Goal: Transaction & Acquisition: Purchase product/service

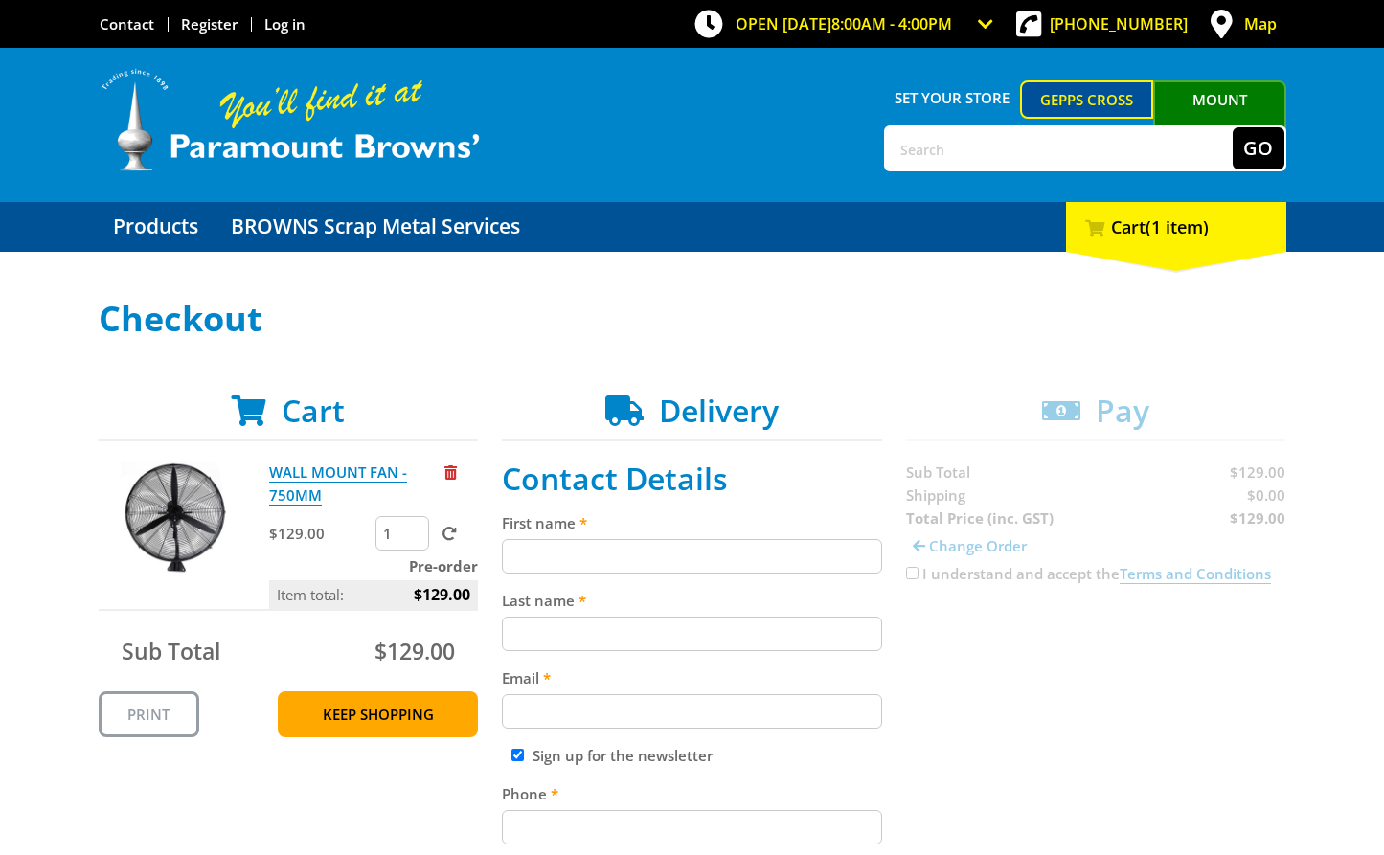
scroll to position [197, 0]
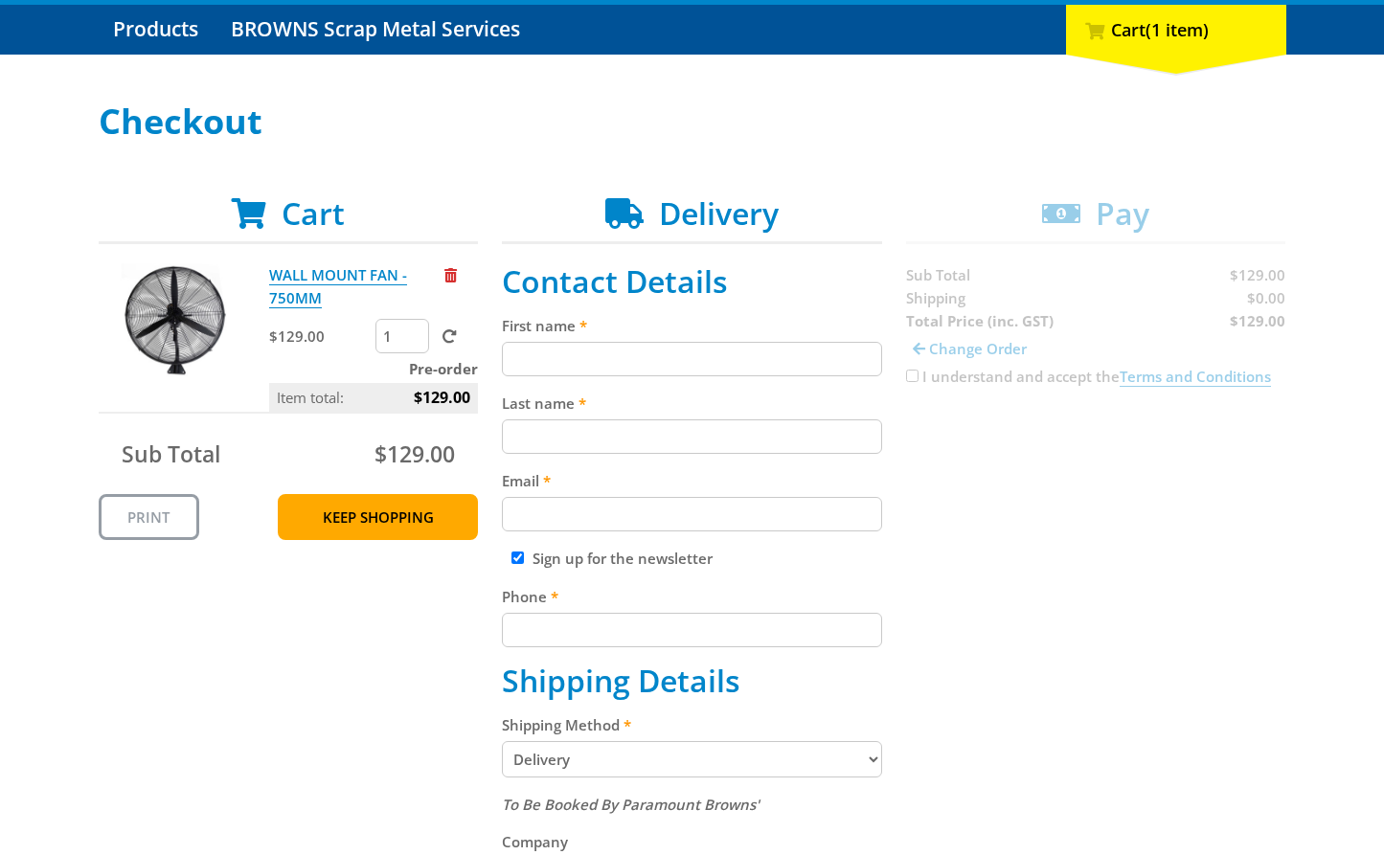
click at [660, 365] on input "First name" at bounding box center [692, 359] width 380 height 34
paste input "[PERSON_NAME]"
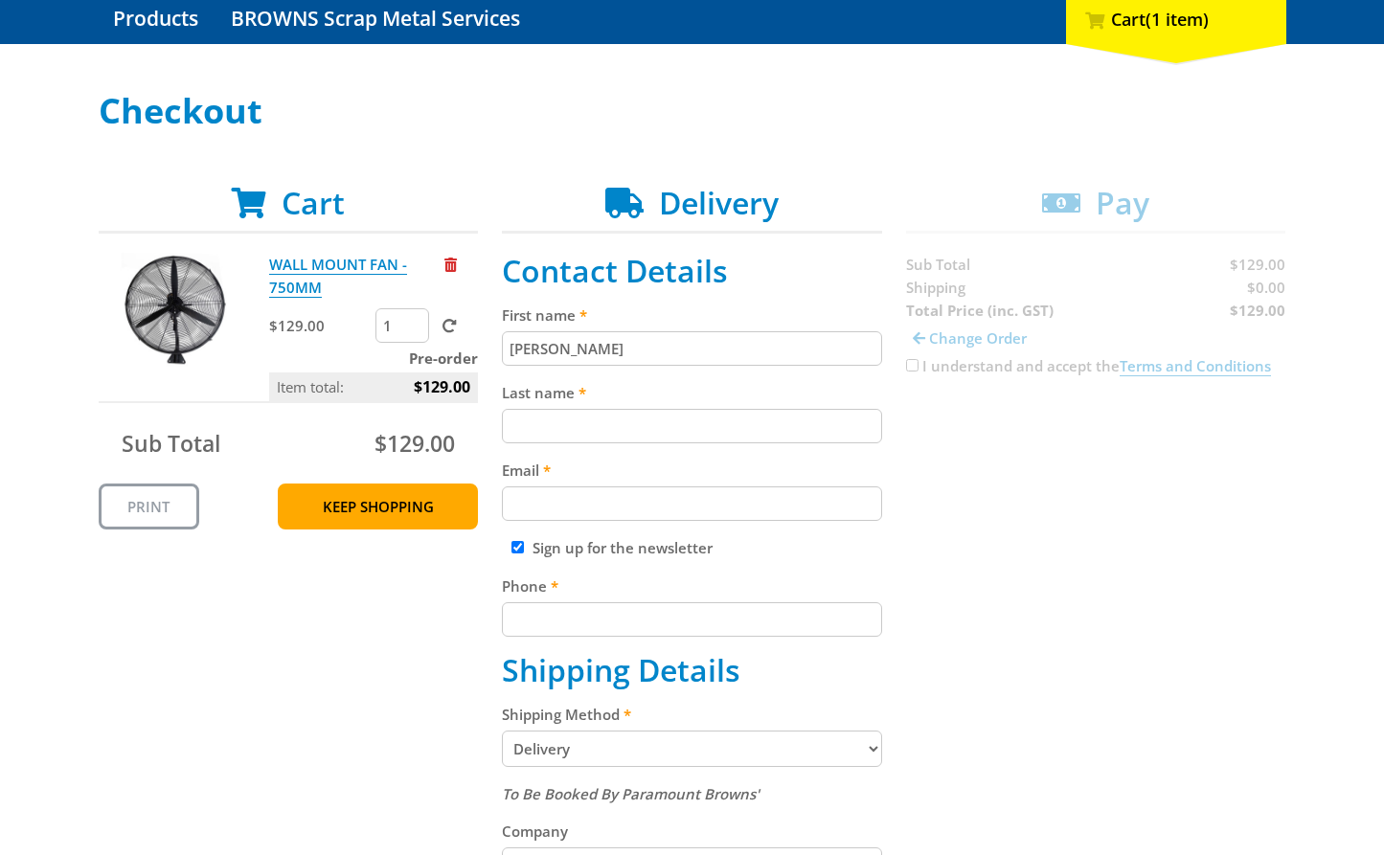
type input "[PERSON_NAME]"
click at [647, 439] on input "Last name" at bounding box center [692, 426] width 380 height 34
paste input "[PERSON_NAME]"
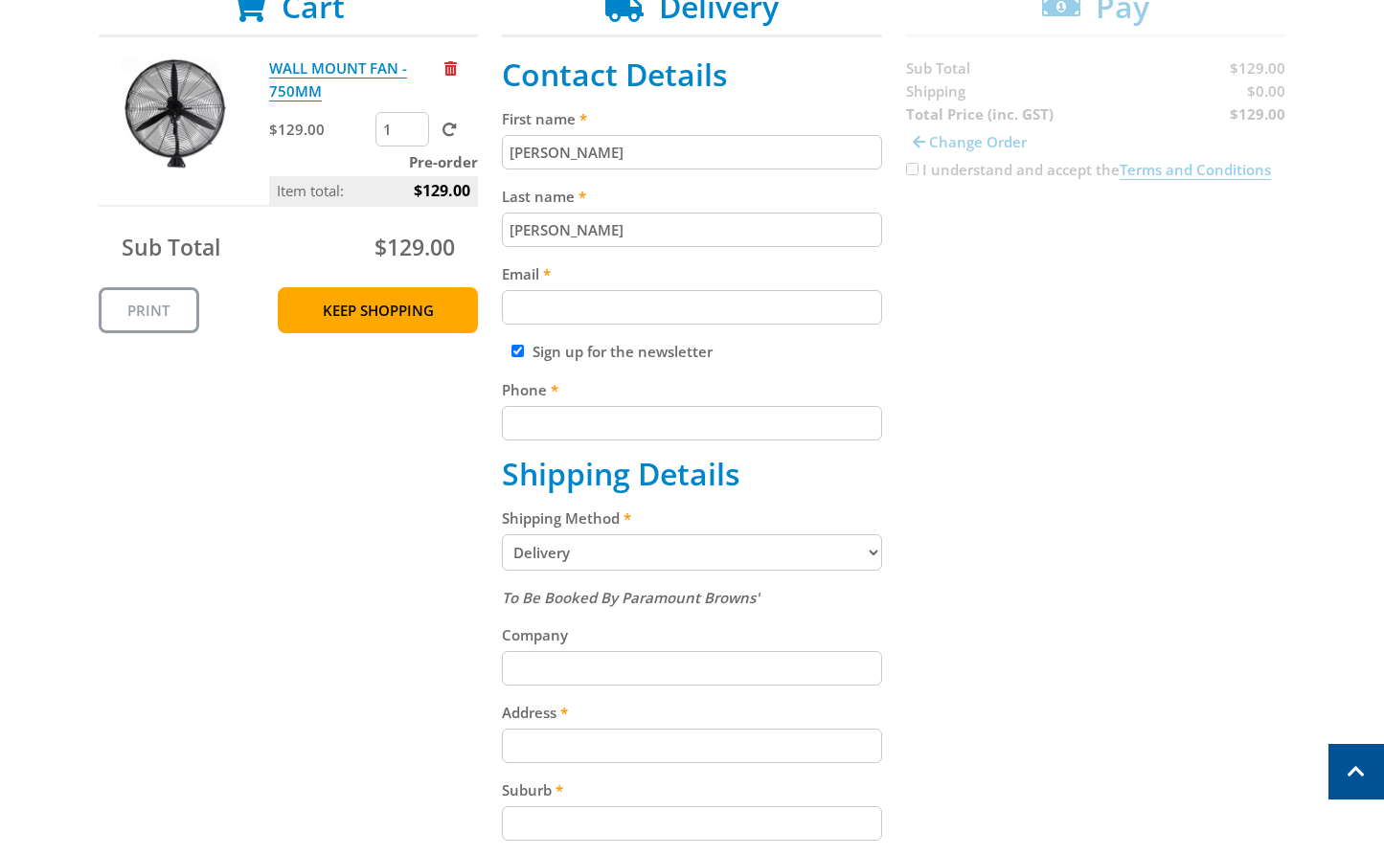
scroll to position [417, 0]
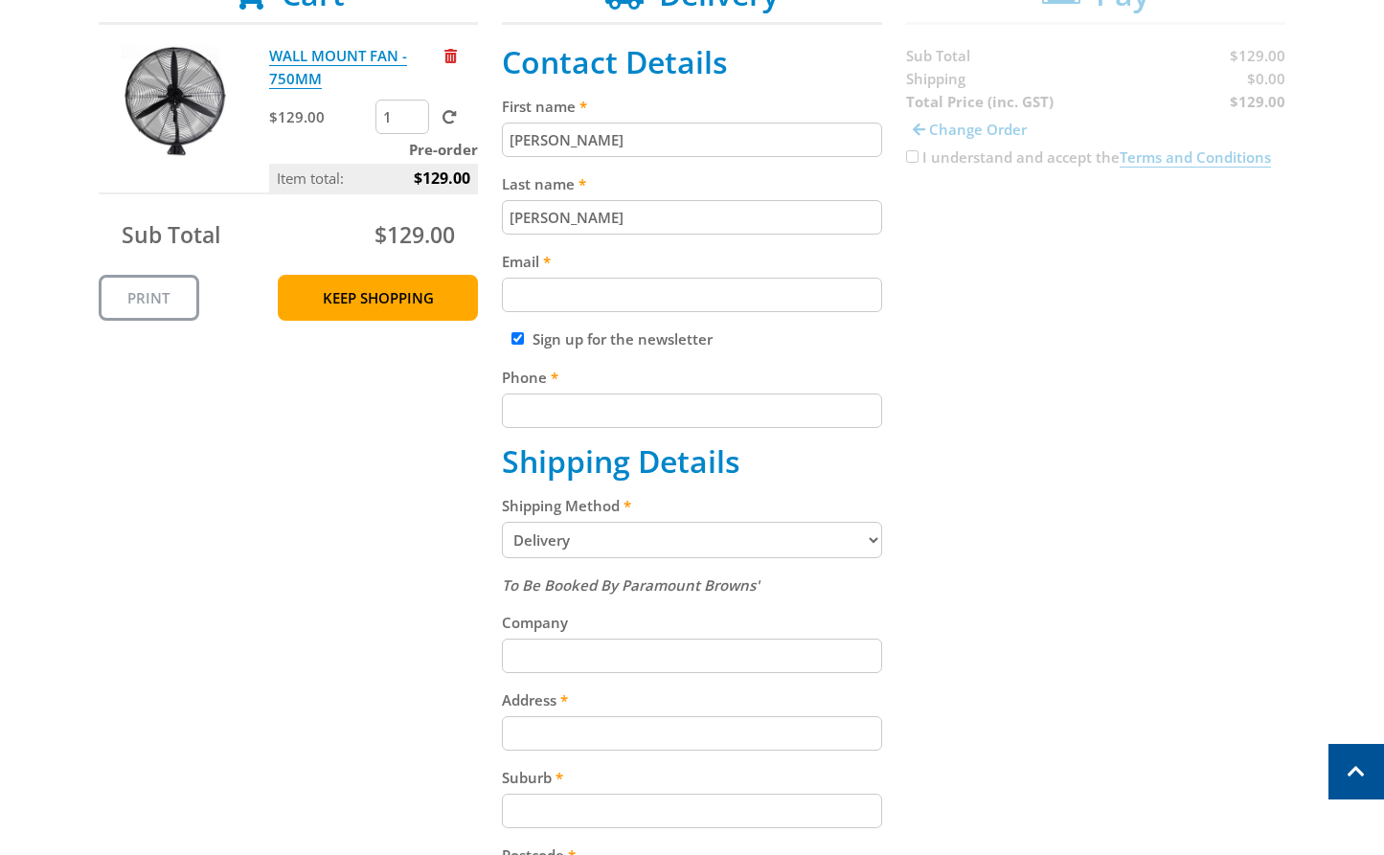
type input "[PERSON_NAME]"
click at [640, 291] on input "Email" at bounding box center [692, 295] width 380 height 34
paste input "[EMAIL_ADDRESS][DOMAIN_NAME]"
type input "[EMAIL_ADDRESS][DOMAIN_NAME]"
click at [518, 337] on input "Sign up for the newsletter" at bounding box center [517, 338] width 12 height 12
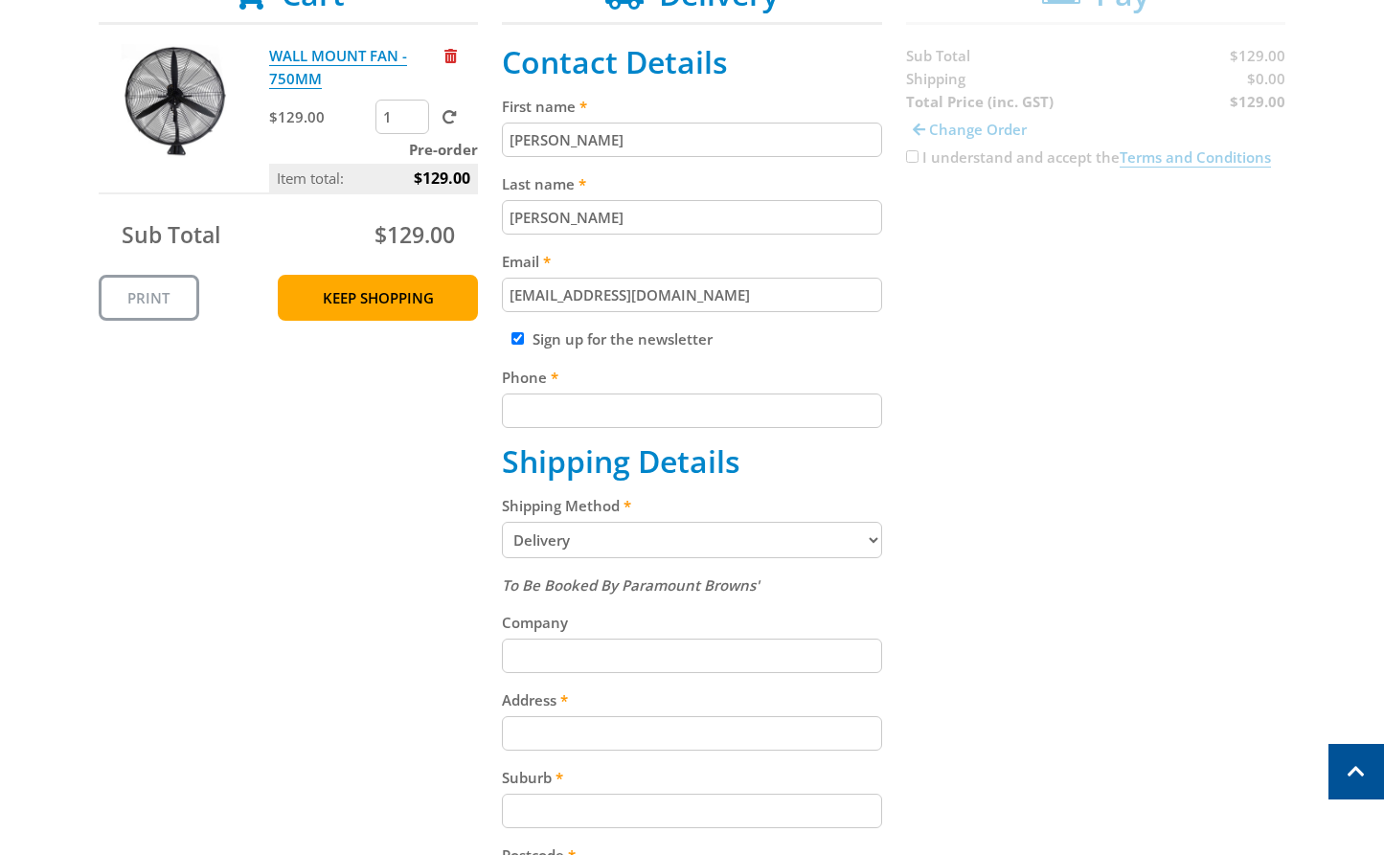
checkbox input "false"
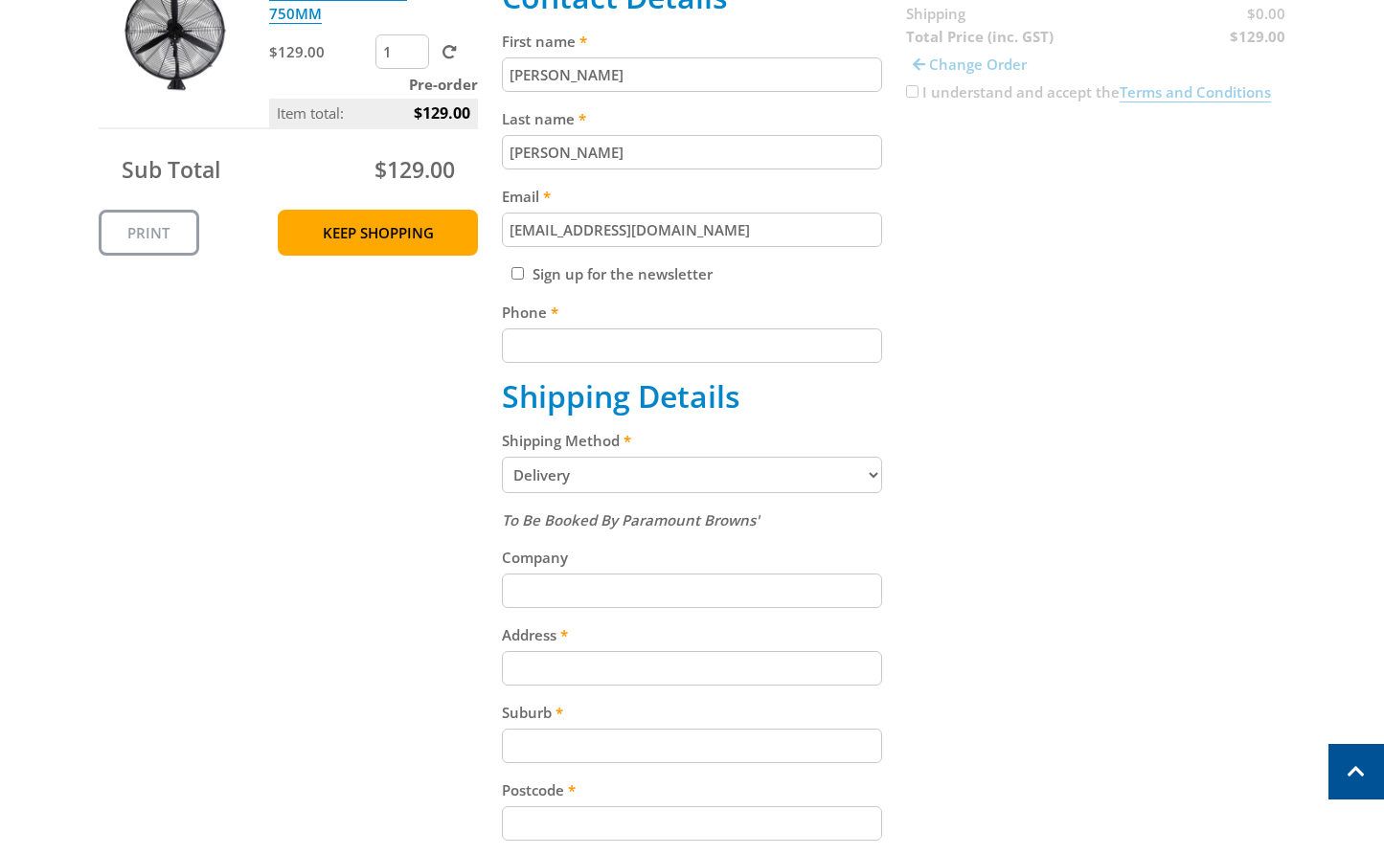
scroll to position [495, 0]
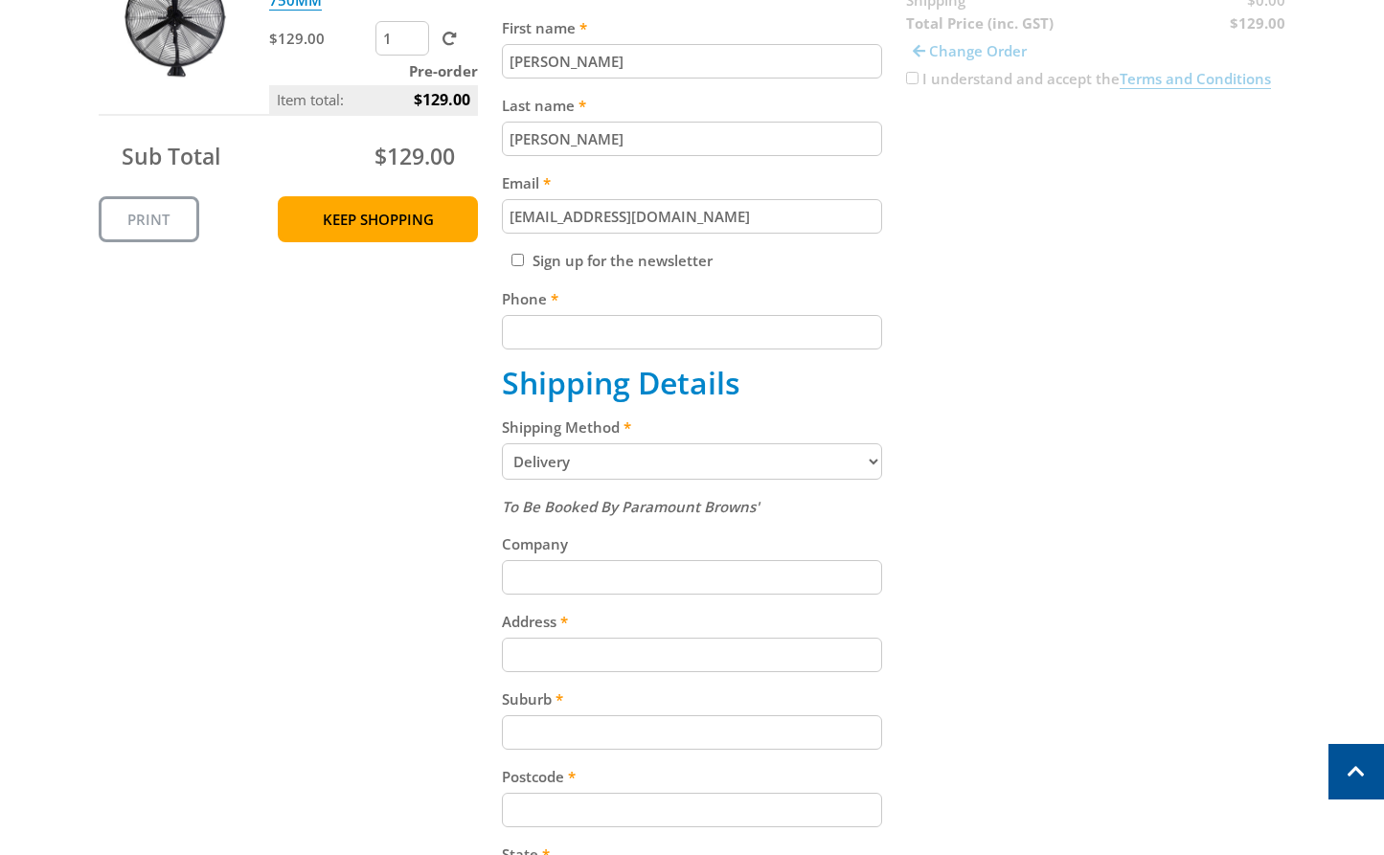
click at [564, 346] on input "Phone" at bounding box center [692, 332] width 380 height 34
paste input "[PHONE_NUMBER]"
type input "[PHONE_NUMBER]"
click at [1143, 364] on div "Cart WALL MOUNT FAN - 750MM $129.00 1 Pre-order Item total: $129.00 Sub Total $…" at bounding box center [693, 562] width 1188 height 1328
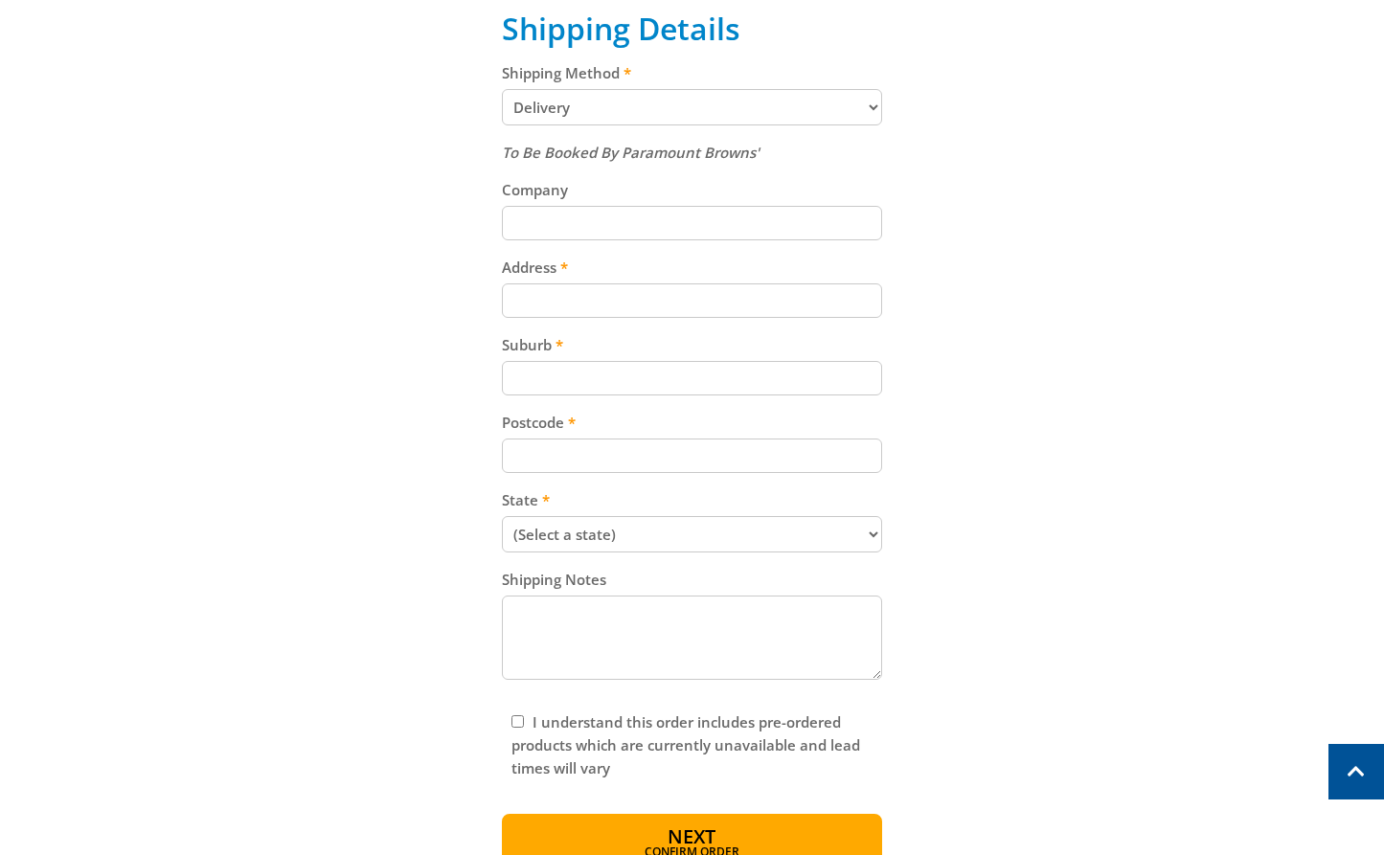
scroll to position [854, 0]
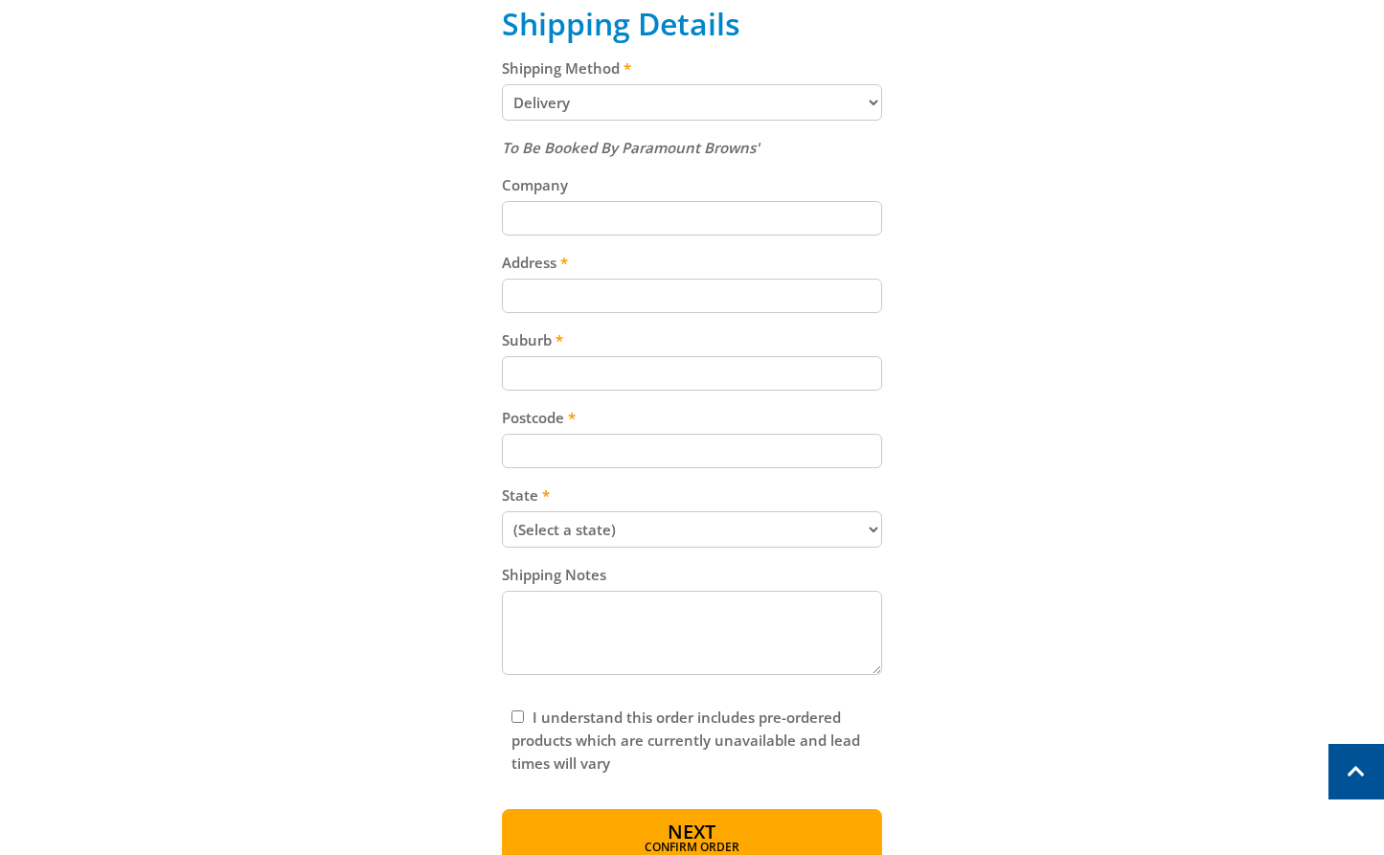
click at [594, 294] on input "Address" at bounding box center [692, 296] width 380 height 34
paste input "[STREET_ADDRESS]"
type input "[STREET_ADDRESS]"
click at [1123, 360] on div "Cart WALL MOUNT FAN - 750MM $129.00 1 Pre-order Item total: $129.00 Sub Total $…" at bounding box center [693, 202] width 1188 height 1328
click at [608, 386] on input "Suburb" at bounding box center [692, 373] width 380 height 34
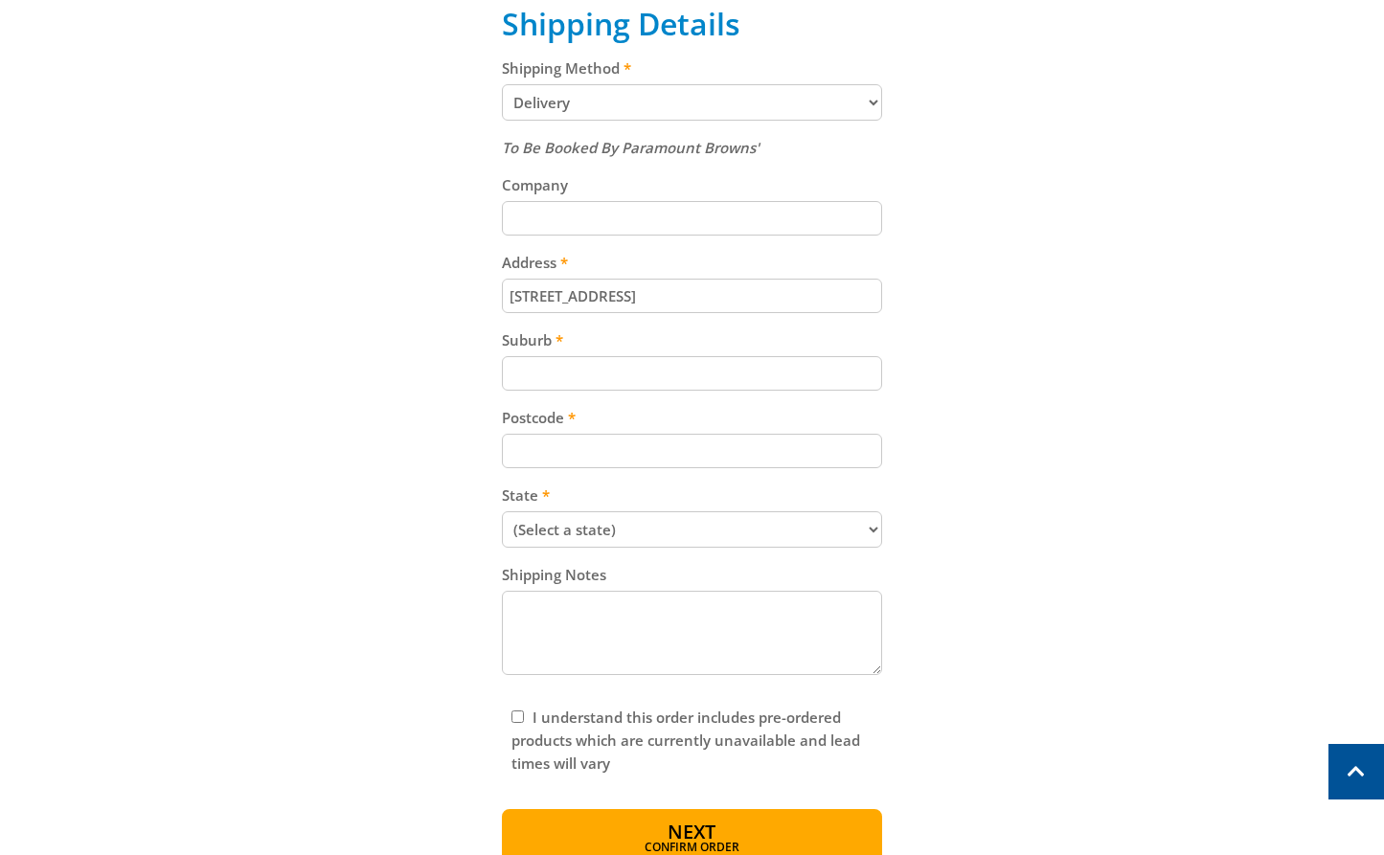
paste input "Gepps Cross"
type input "Gepps Cross"
click at [641, 462] on input "Postcode" at bounding box center [692, 451] width 380 height 34
paste input "5094"
type input "5094"
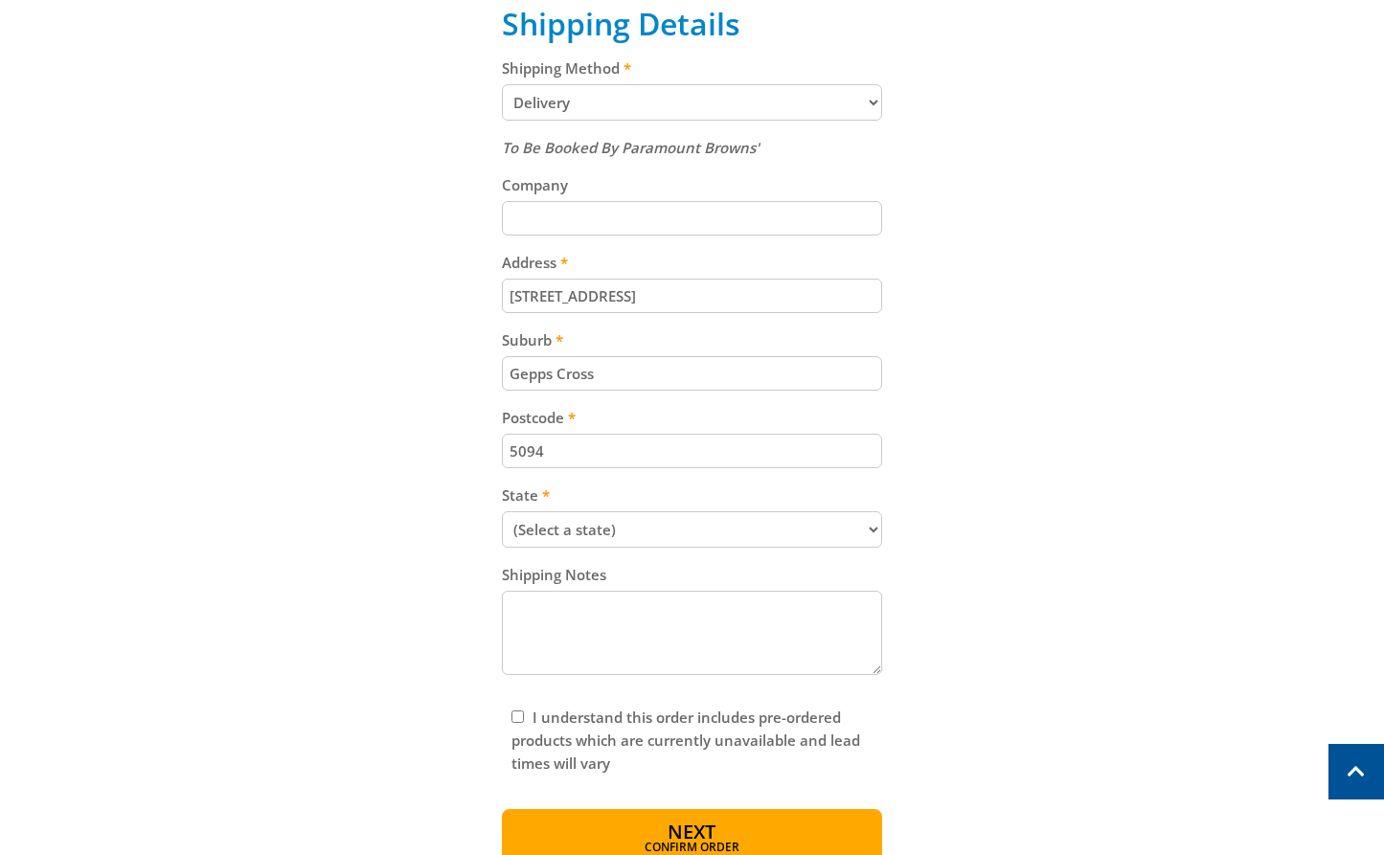
click at [1118, 420] on div "Cart WALL MOUNT FAN - 750MM $129.00 1 Pre-order Item total: $129.00 Sub Total $…" at bounding box center [693, 202] width 1188 height 1328
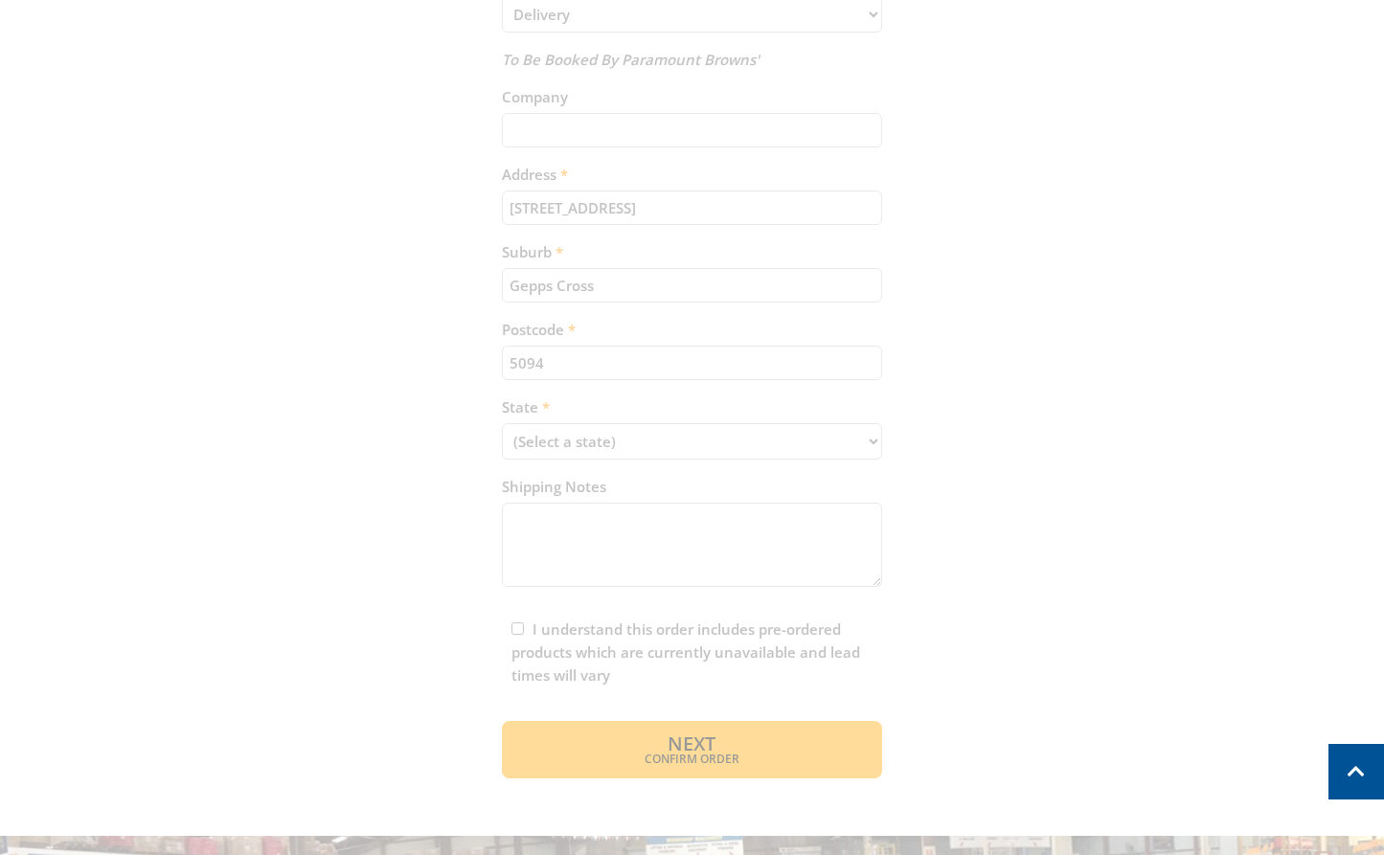
scroll to position [946, 0]
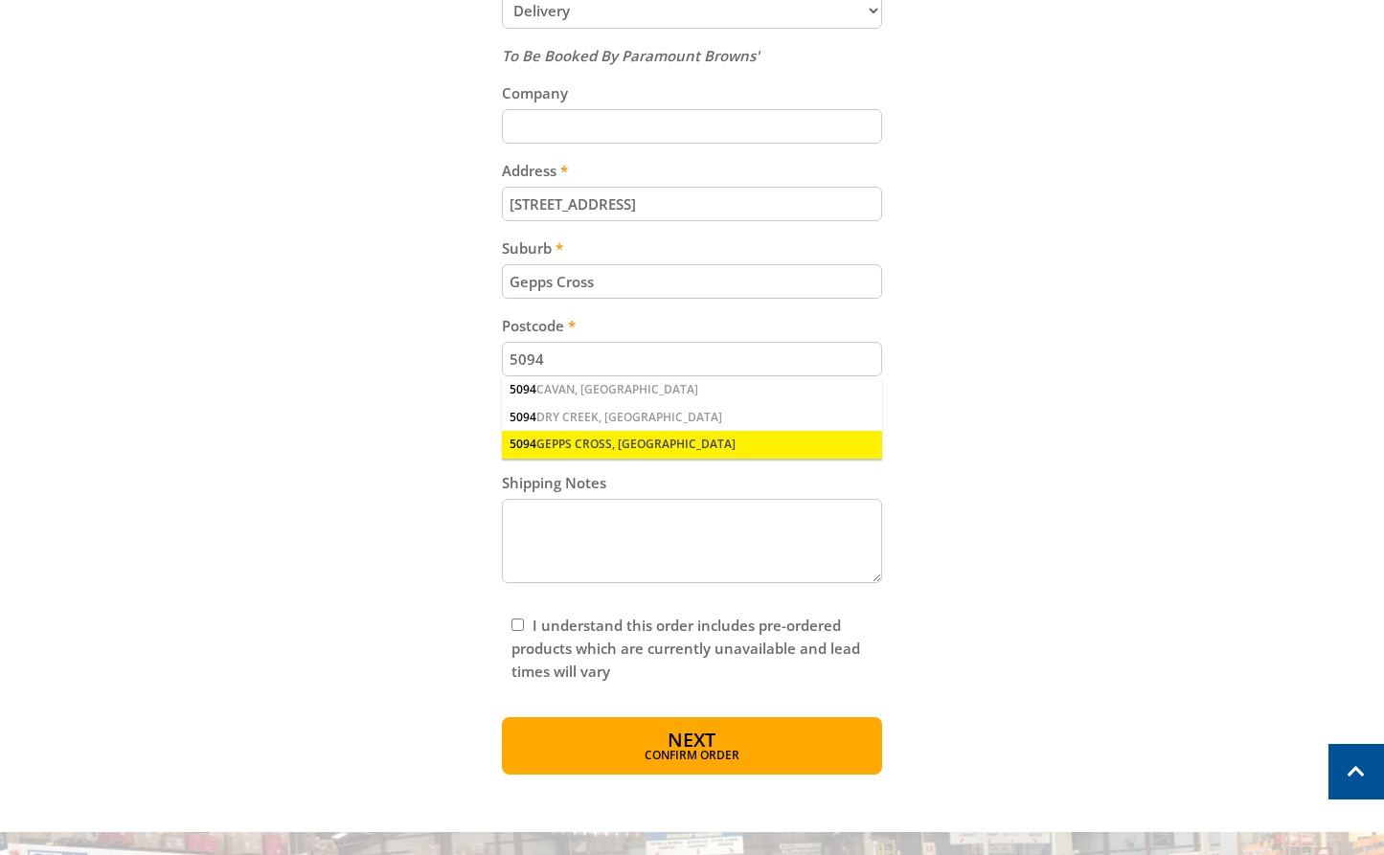
click at [667, 450] on div "5094 GEPPS CROSS, [GEOGRAPHIC_DATA]" at bounding box center [692, 444] width 380 height 27
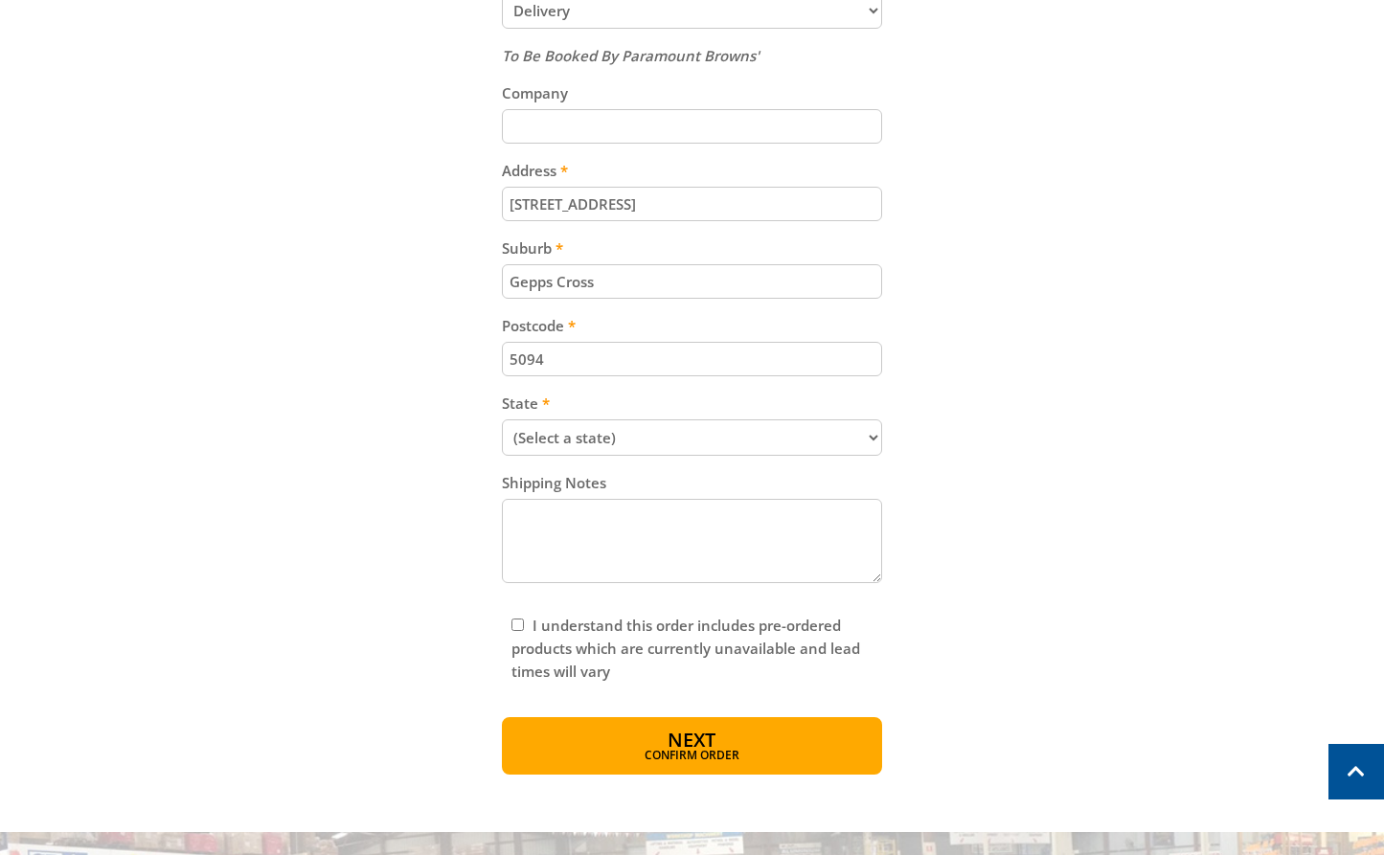
click at [1035, 346] on div "Cart WALL MOUNT FAN - 750MM $129.00 1 Pre-order Item total: $129.00 Sub Total $…" at bounding box center [693, 110] width 1188 height 1328
click at [588, 427] on select "(Select a state) [GEOGRAPHIC_DATA] [GEOGRAPHIC_DATA] [GEOGRAPHIC_DATA] [GEOGRAP…" at bounding box center [692, 438] width 380 height 36
select select "SA"
click at [502, 420] on select "(Select a state) [GEOGRAPHIC_DATA] [GEOGRAPHIC_DATA] [GEOGRAPHIC_DATA] [GEOGRAP…" at bounding box center [692, 438] width 380 height 36
click at [1167, 451] on div "Cart WALL MOUNT FAN - 750MM $129.00 1 Pre-order Item total: $129.00 Sub Total $…" at bounding box center [693, 110] width 1188 height 1328
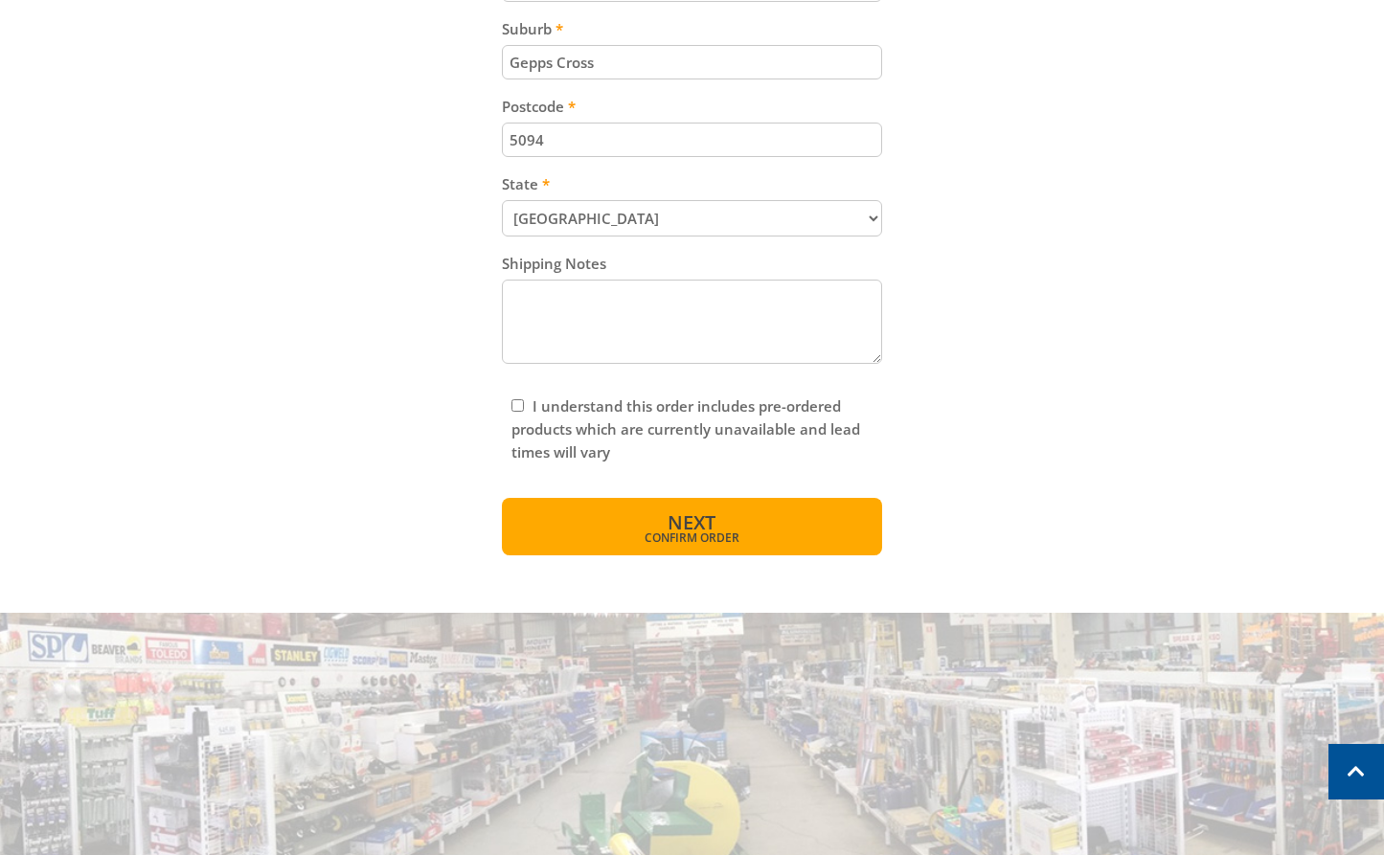
scroll to position [1167, 0]
click at [525, 413] on div "I understand this order includes pre-ordered products which are currently unava…" at bounding box center [692, 428] width 380 height 88
click at [518, 408] on input "I understand this order includes pre-ordered products which are currently unava…" at bounding box center [517, 404] width 12 height 12
checkbox input "true"
click at [676, 519] on span "Next" at bounding box center [692, 522] width 48 height 26
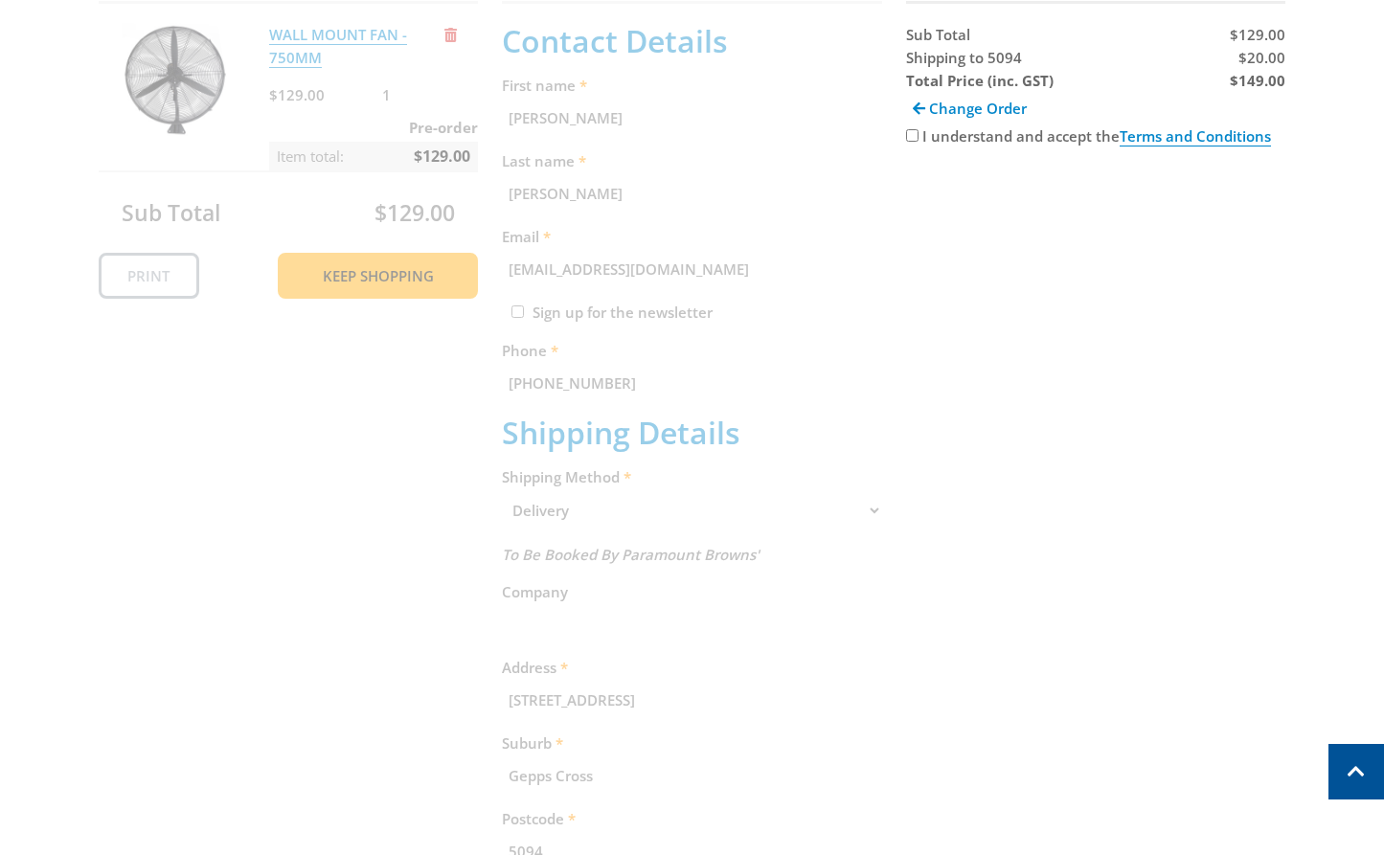
scroll to position [393, 0]
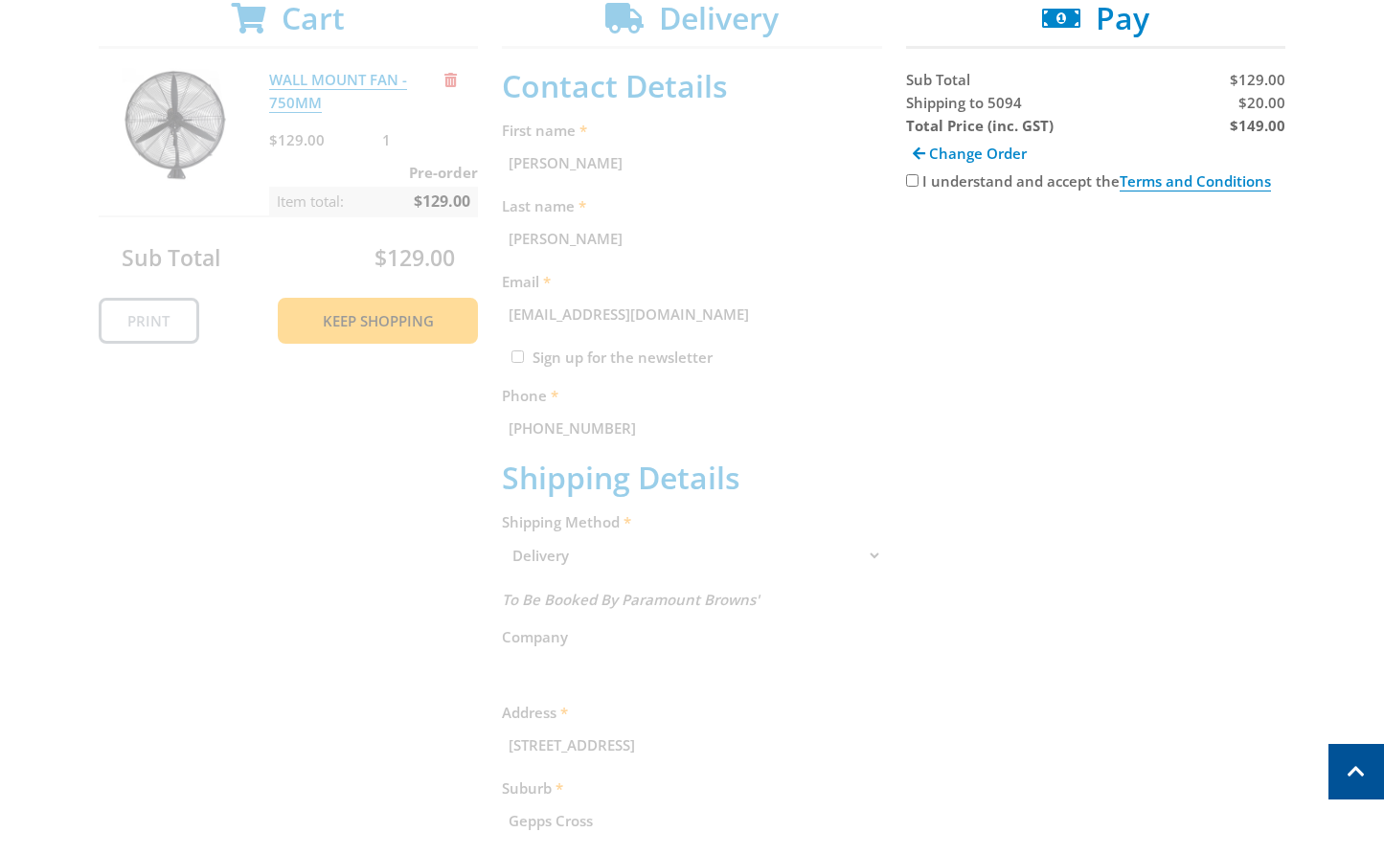
click at [910, 178] on input "I understand and accept the Terms and Conditions" at bounding box center [912, 180] width 12 height 12
checkbox input "true"
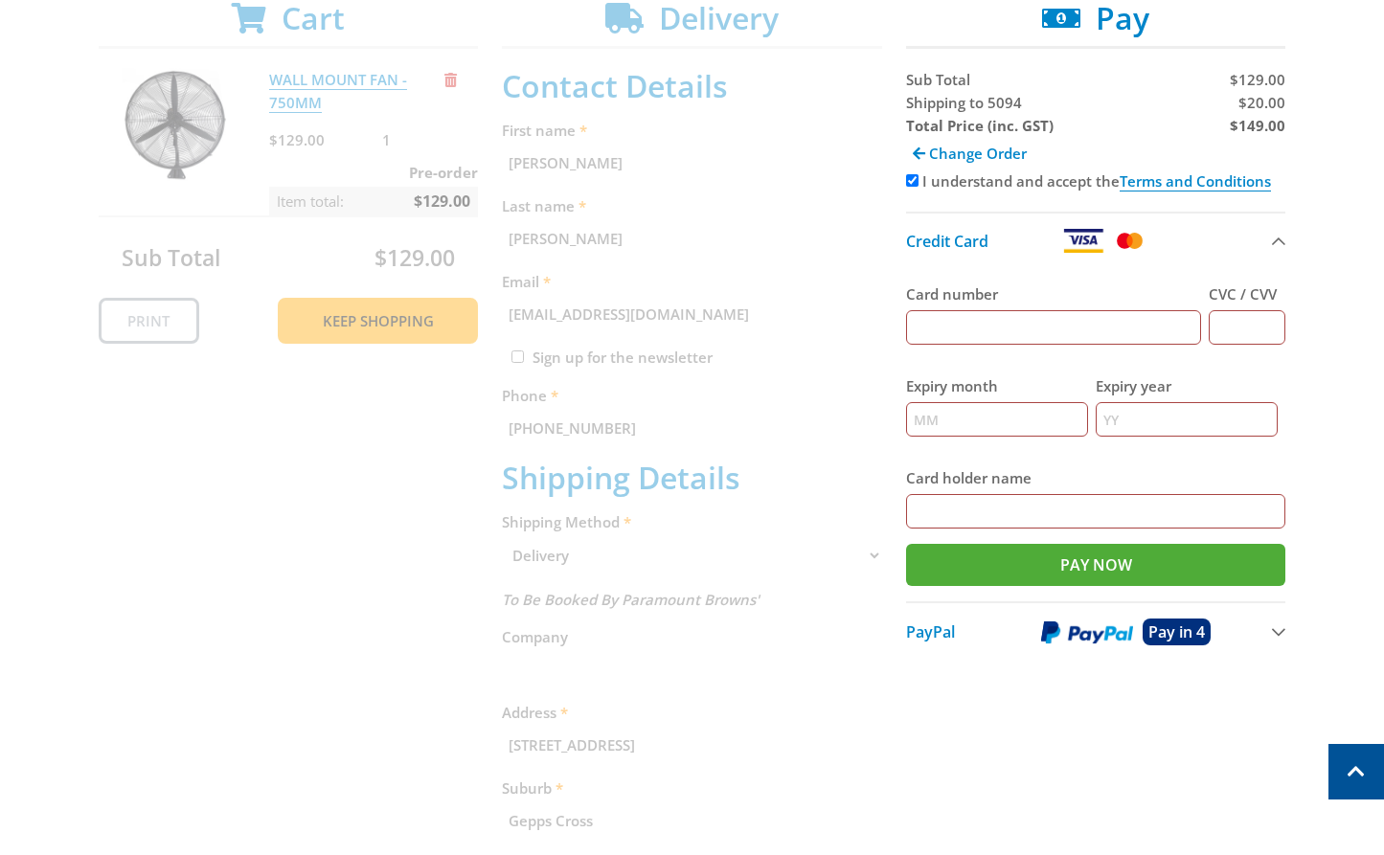
click at [1001, 330] on input "Card number" at bounding box center [1054, 327] width 296 height 34
click at [1079, 332] on input "Card number" at bounding box center [1054, 327] width 296 height 34
click at [1264, 333] on input "CVC / CVV" at bounding box center [1247, 327] width 77 height 34
click at [904, 344] on div "Cart WALL MOUNT FAN - 750MM $129.00 1 Pre-order Item total: $129.00 Sub Total $…" at bounding box center [693, 653] width 1188 height 1307
click at [1267, 128] on strong "$149.00" at bounding box center [1258, 125] width 56 height 19
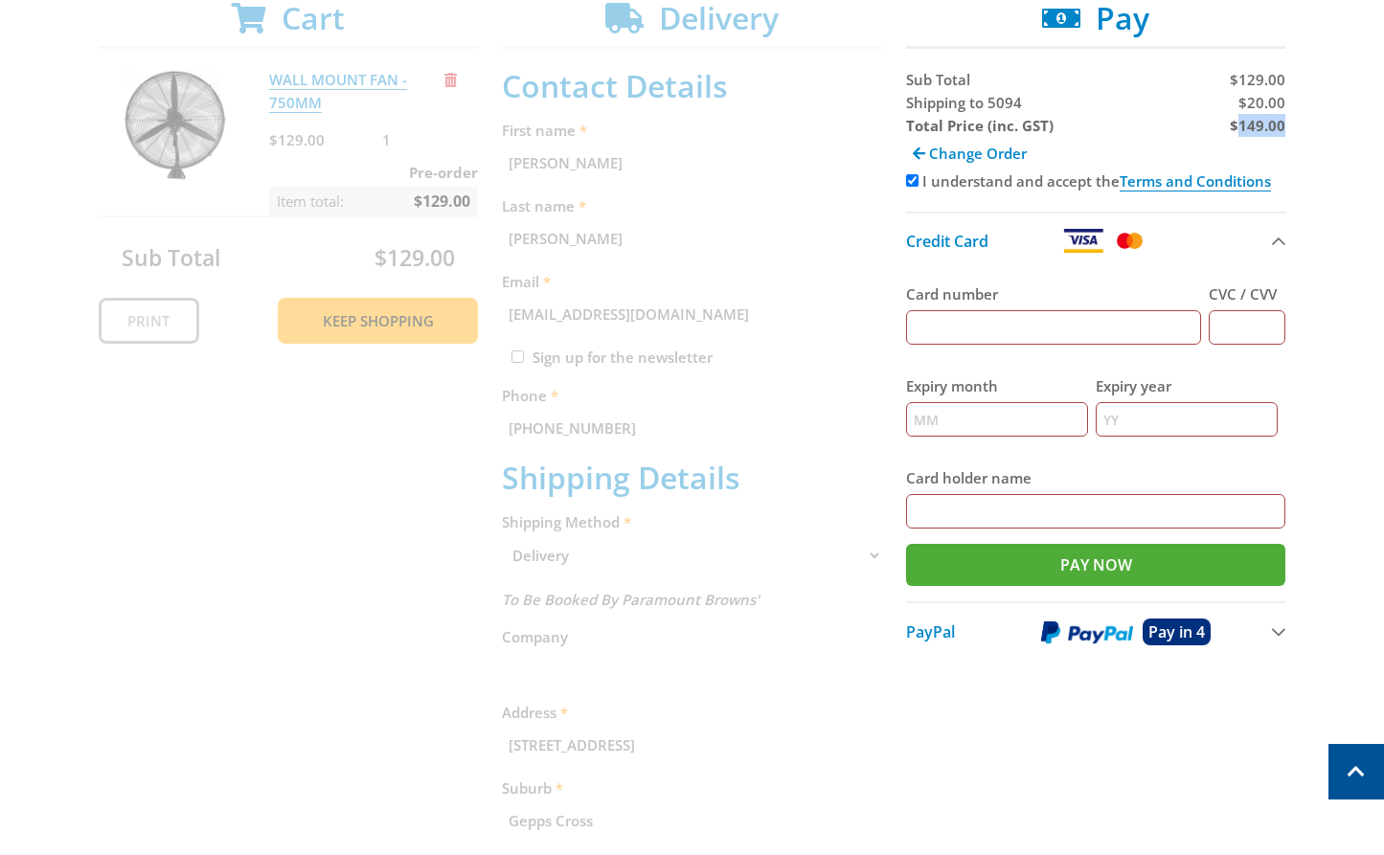
click at [1267, 128] on strong "$149.00" at bounding box center [1258, 125] width 56 height 19
copy strong "149.00"
click at [1278, 102] on span "$20.00" at bounding box center [1261, 102] width 47 height 19
copy span "20.00"
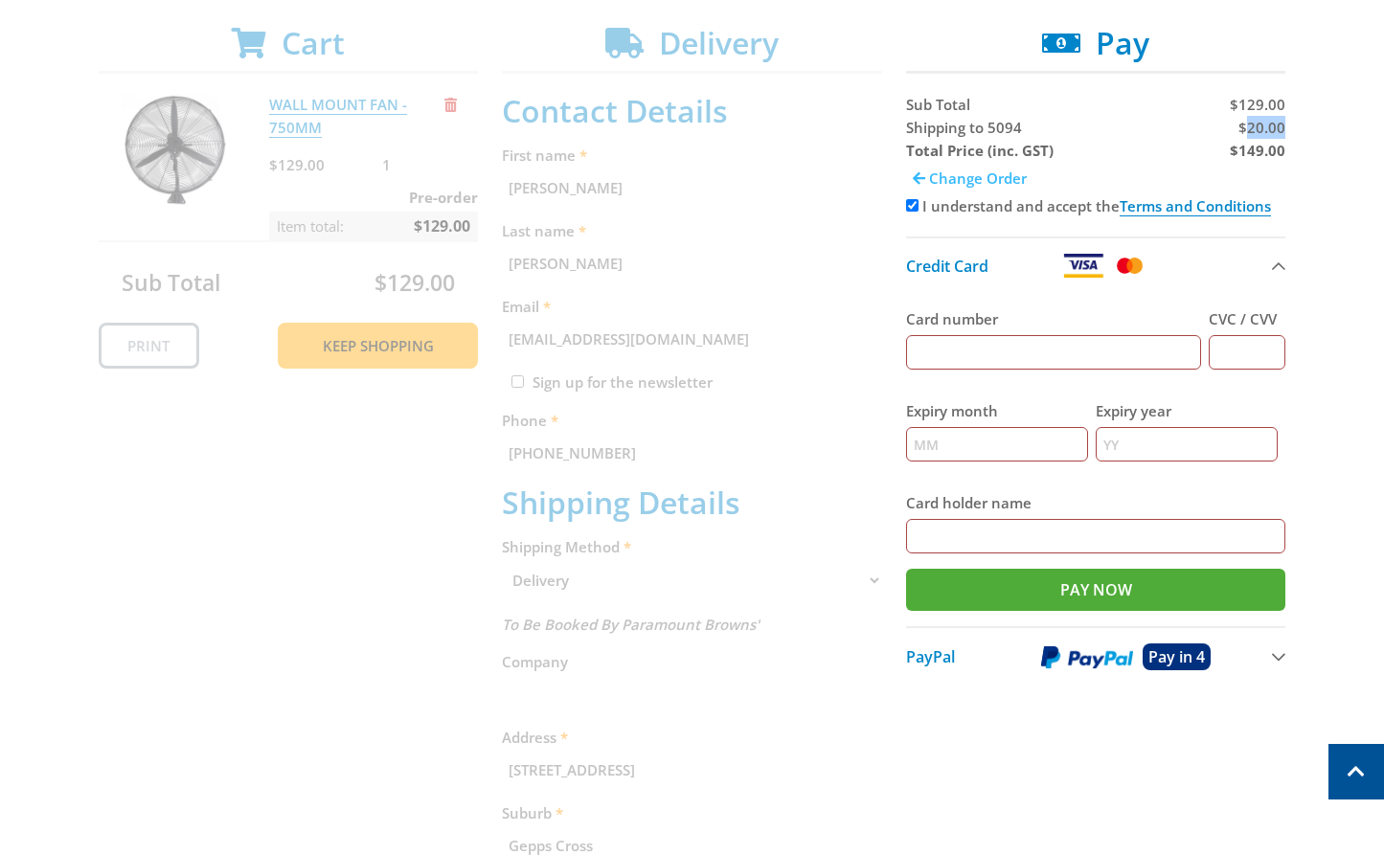
scroll to position [363, 0]
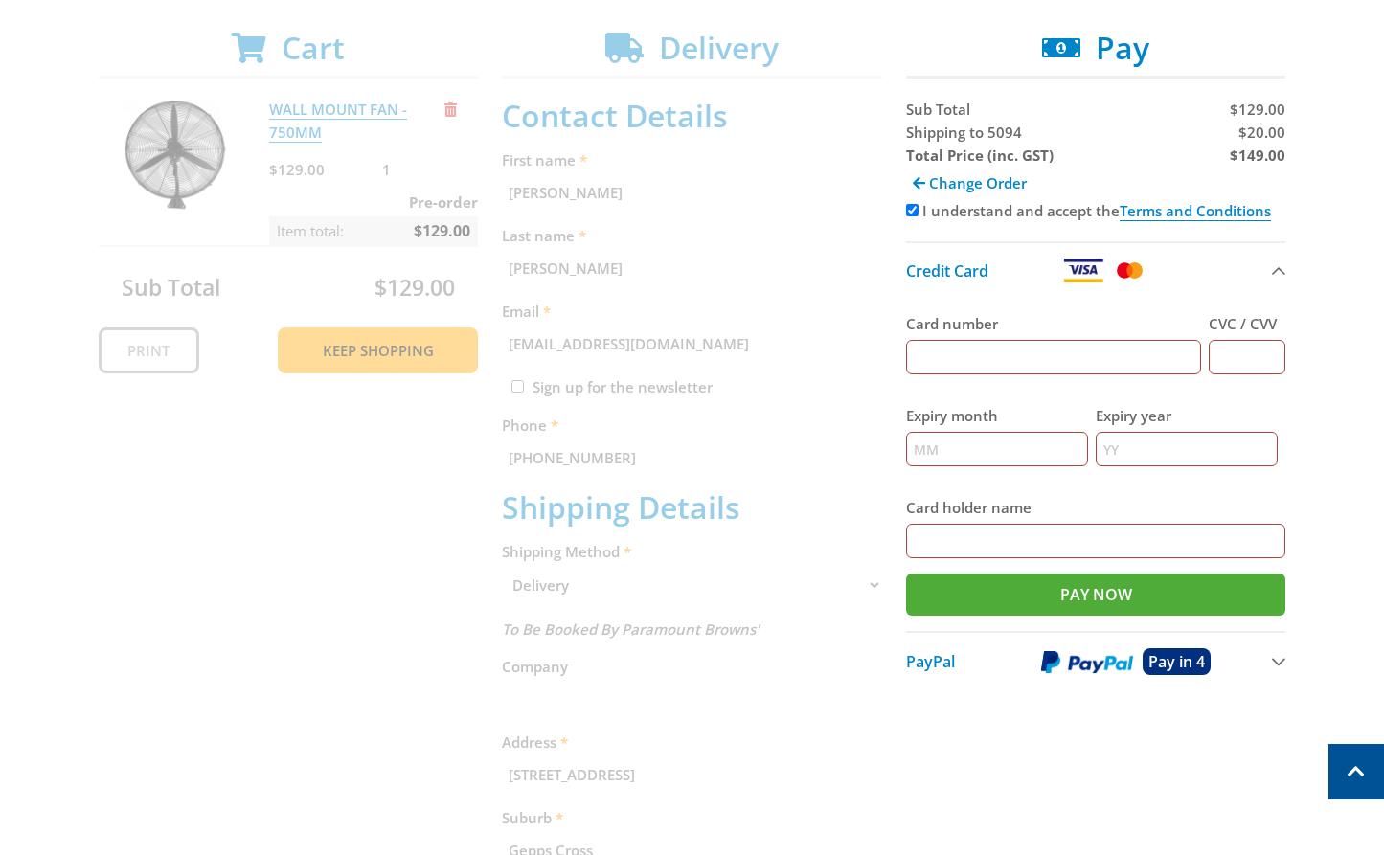
click at [951, 138] on span "Shipping to 5094" at bounding box center [964, 132] width 116 height 19
copy span "Shipping"
click at [1334, 210] on div "Select your Delivery Method Personal Pick up Available [DATE] Courier Pick up A…" at bounding box center [692, 637] width 1384 height 1400
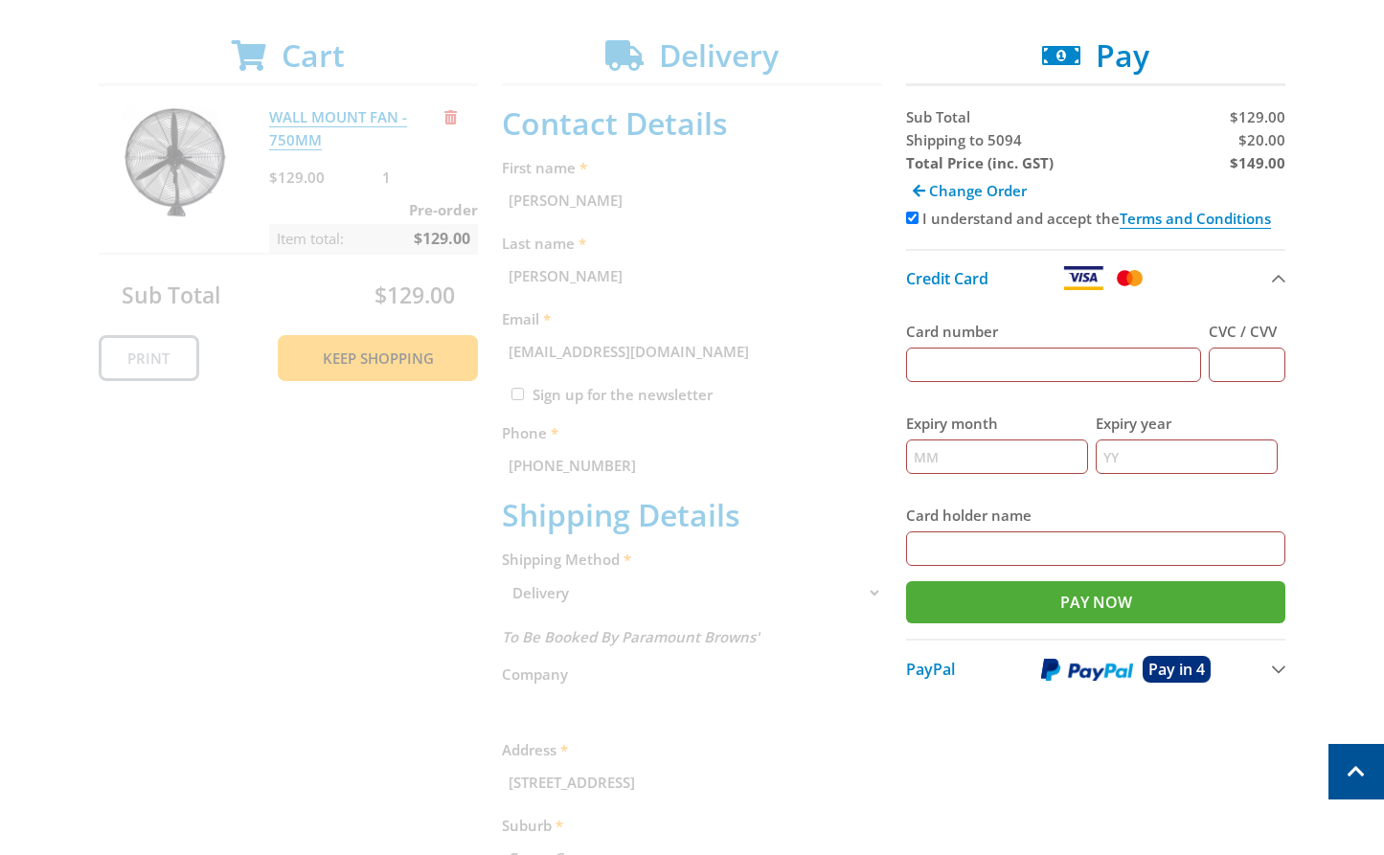
scroll to position [353, 0]
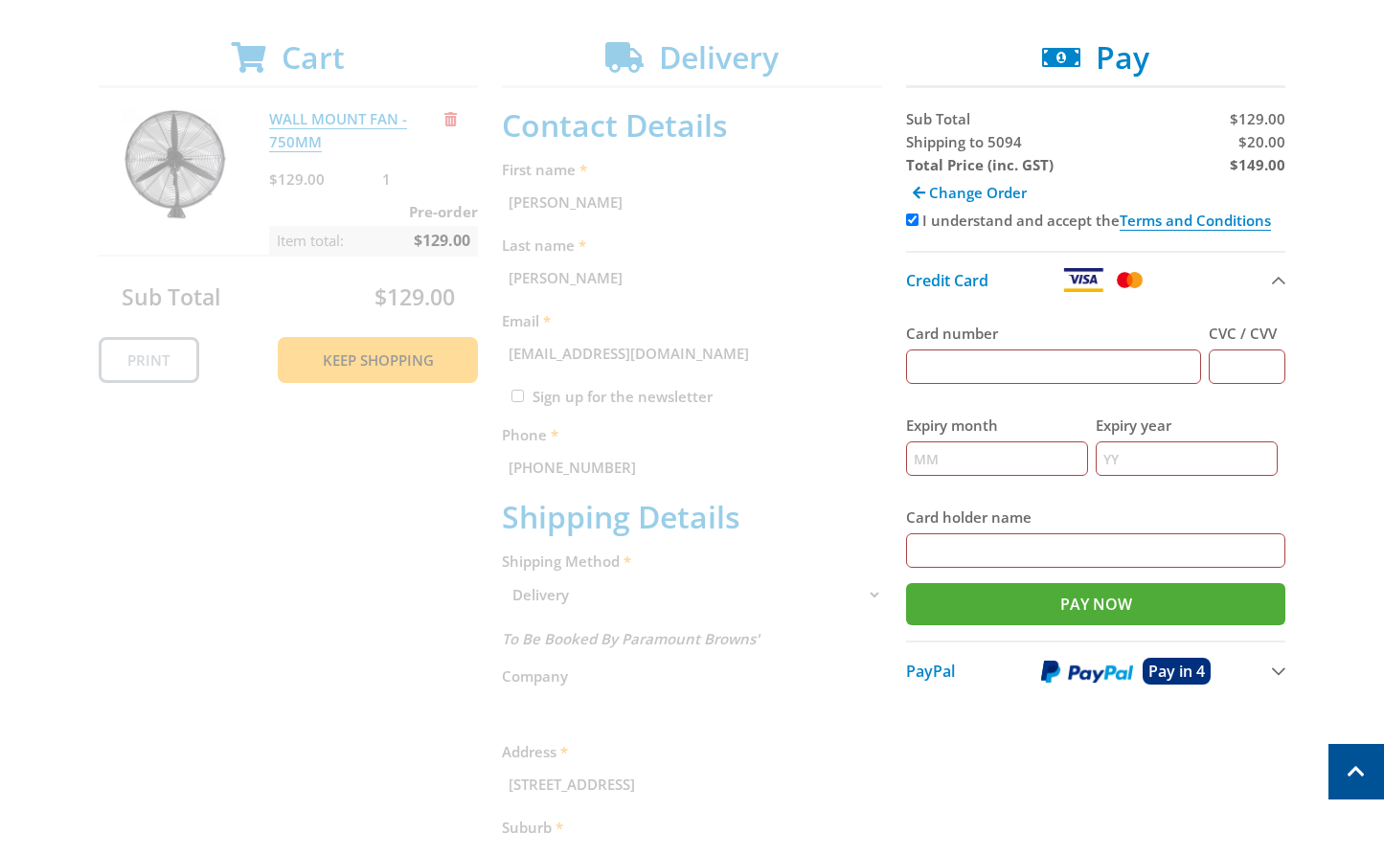
click at [1329, 243] on div "Select your Delivery Method Personal Pick up Available [DATE] Courier Pick up A…" at bounding box center [692, 646] width 1384 height 1400
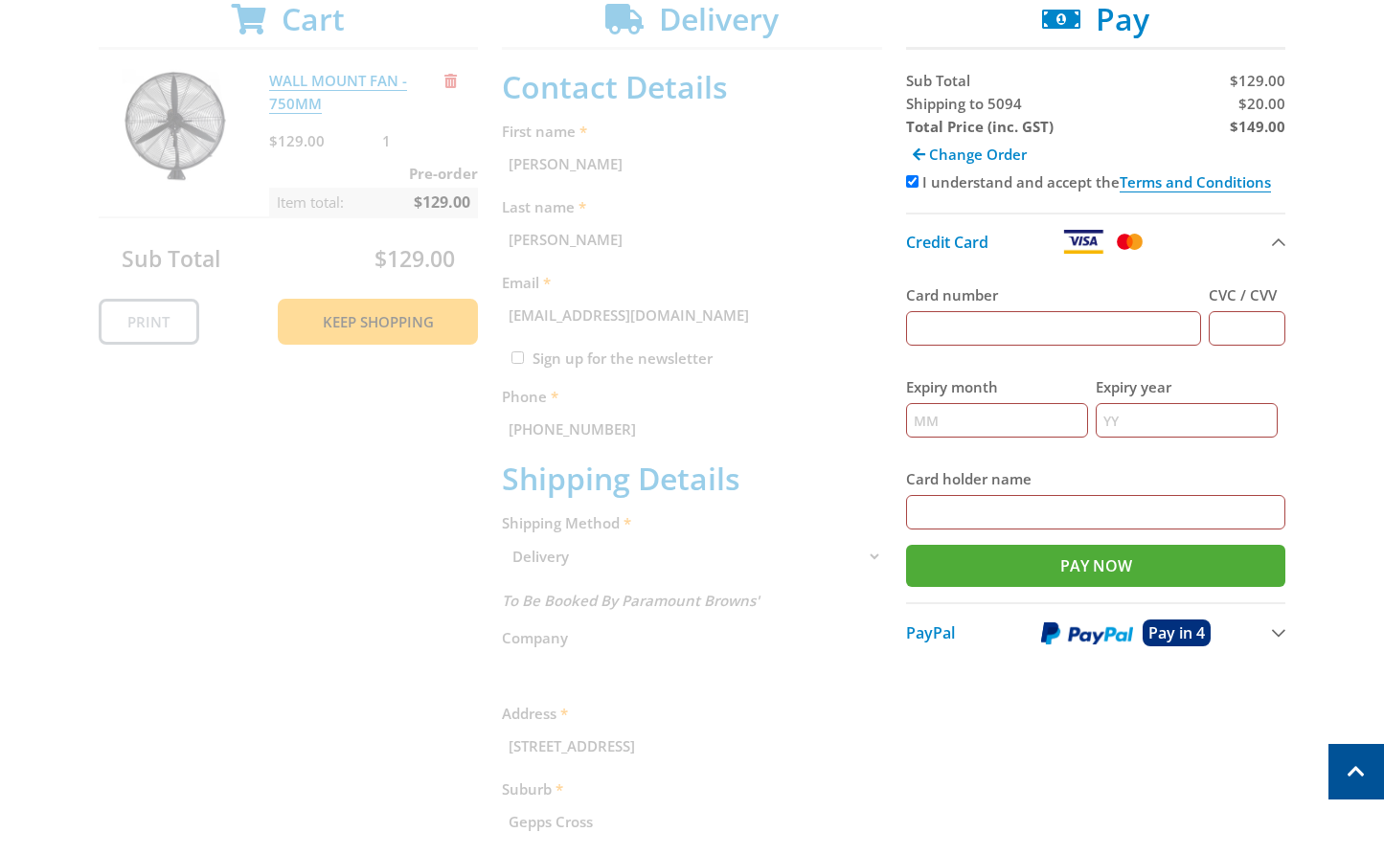
scroll to position [383, 0]
